Goal: Information Seeking & Learning: Learn about a topic

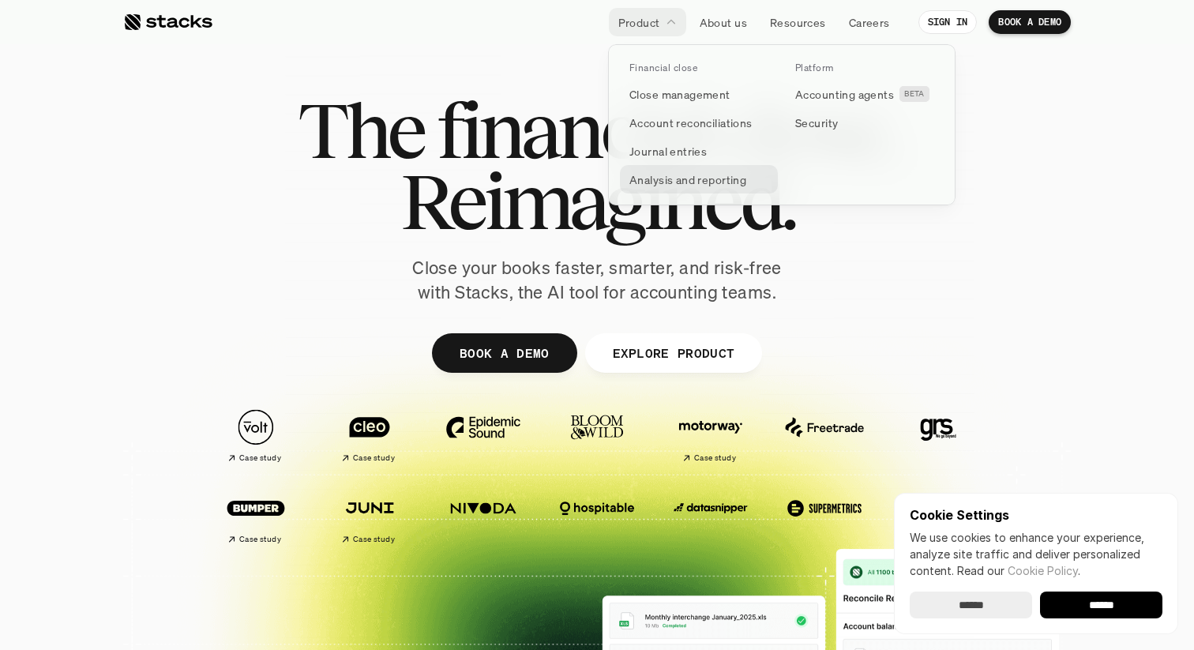
click at [676, 179] on p "Analysis and reporting" at bounding box center [687, 179] width 117 height 17
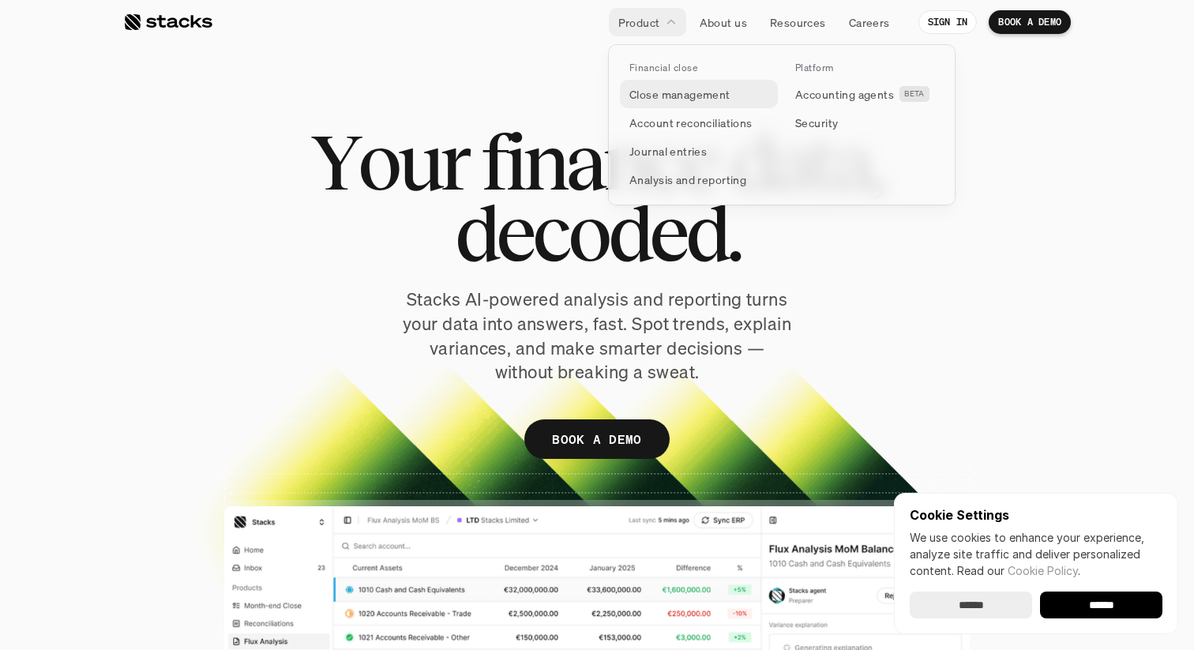
click at [648, 103] on link "Close management" at bounding box center [699, 94] width 158 height 28
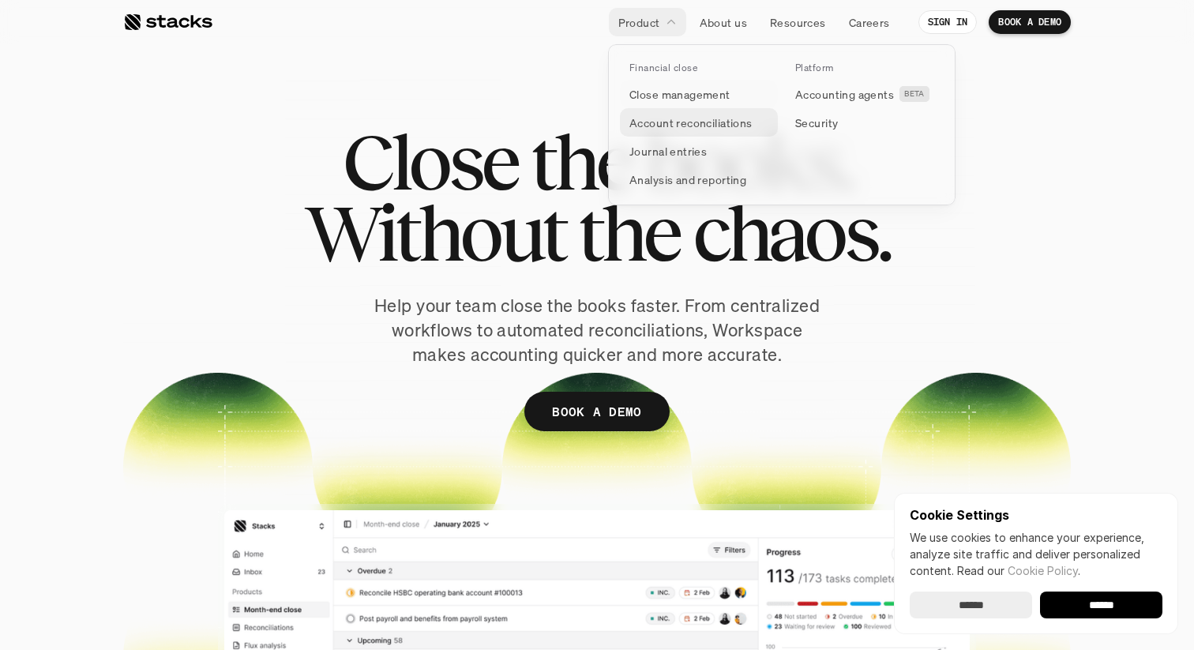
click at [653, 115] on p "Account reconciliations" at bounding box center [690, 123] width 123 height 17
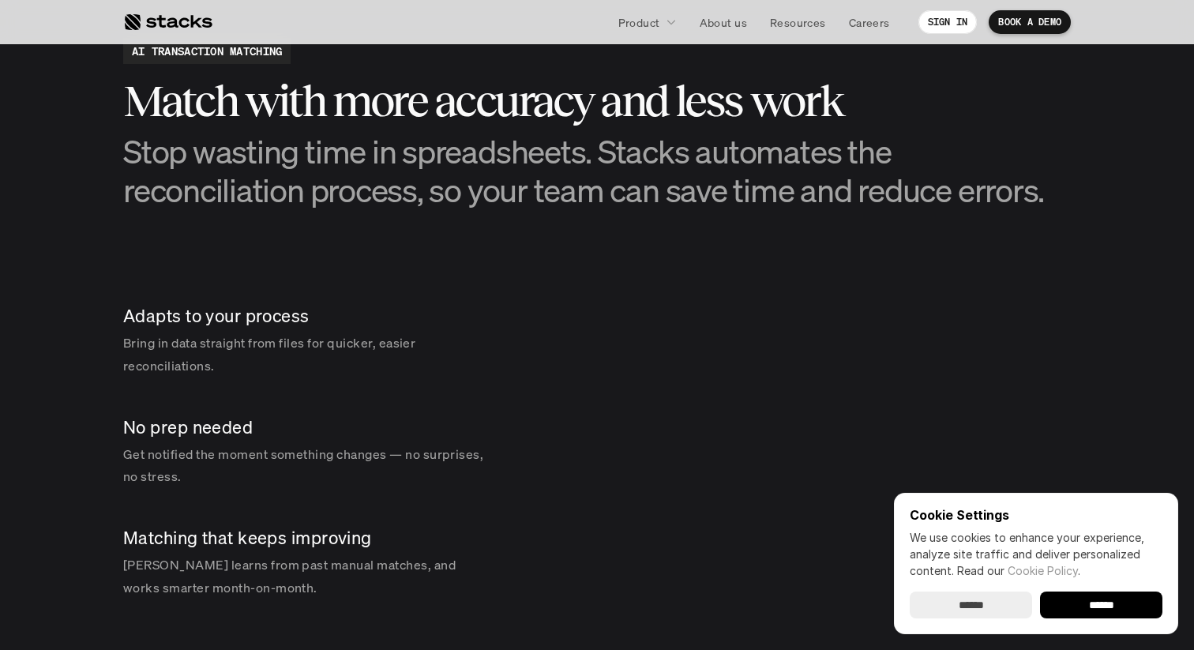
scroll to position [2190, 0]
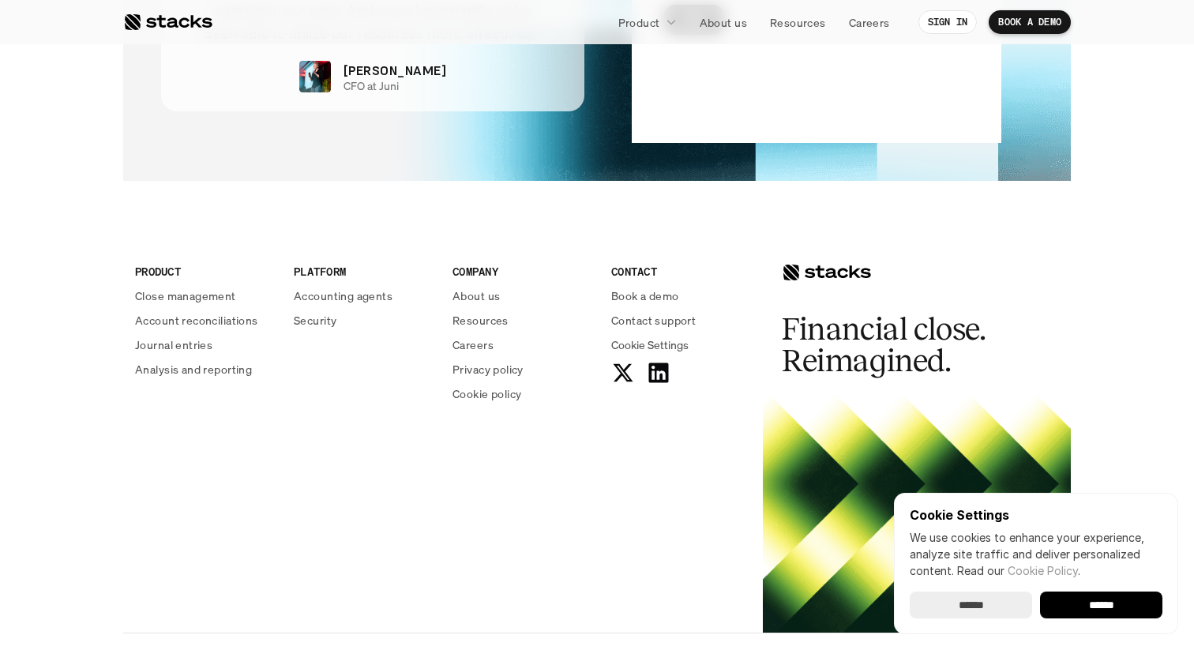
scroll to position [3872, 0]
